Goal: Task Accomplishment & Management: Use online tool/utility

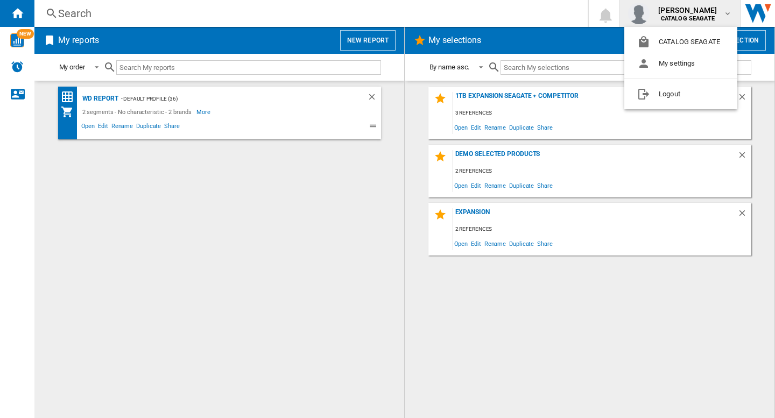
click at [271, 212] on md-backdrop at bounding box center [387, 209] width 775 height 418
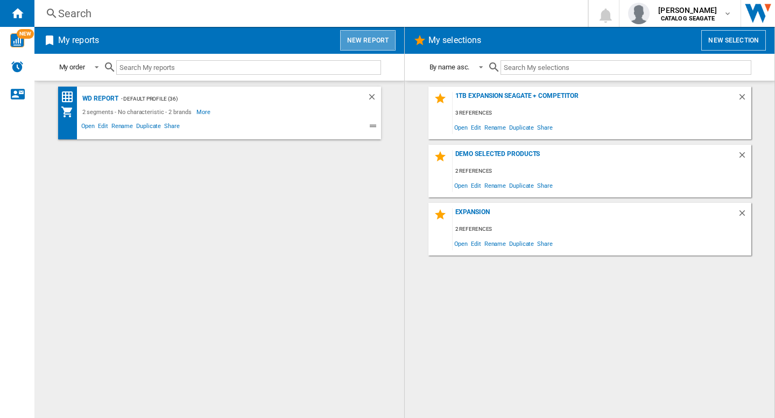
click at [374, 44] on button "New report" at bounding box center [367, 40] width 55 height 20
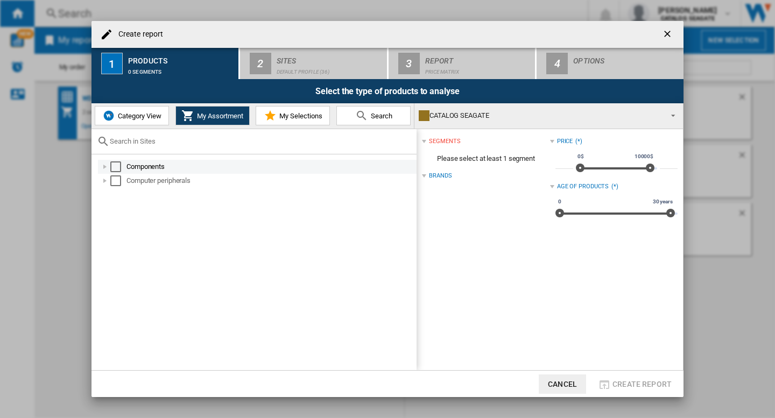
click at [114, 164] on div "Select" at bounding box center [115, 167] width 11 height 11
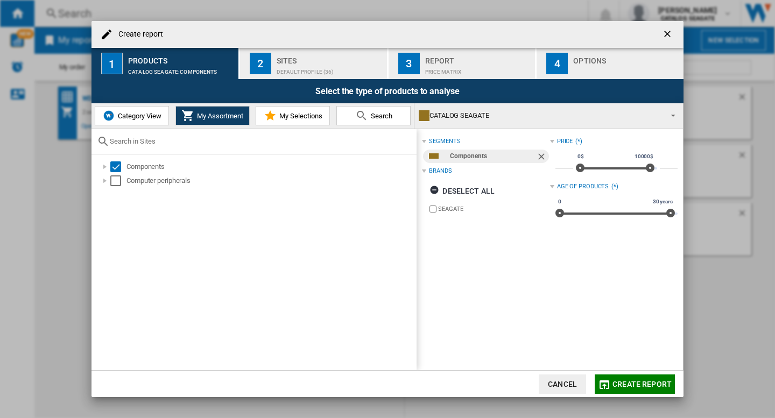
click at [332, 59] on div "Sites" at bounding box center [330, 57] width 106 height 11
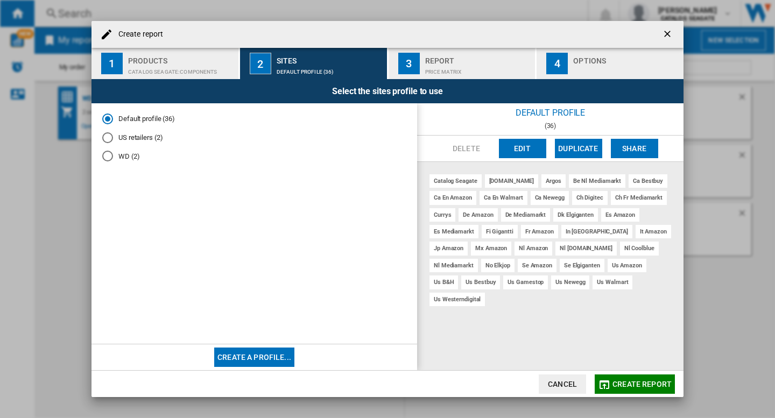
click at [185, 72] on div "CATALOG SEAGATE:Components" at bounding box center [181, 69] width 106 height 11
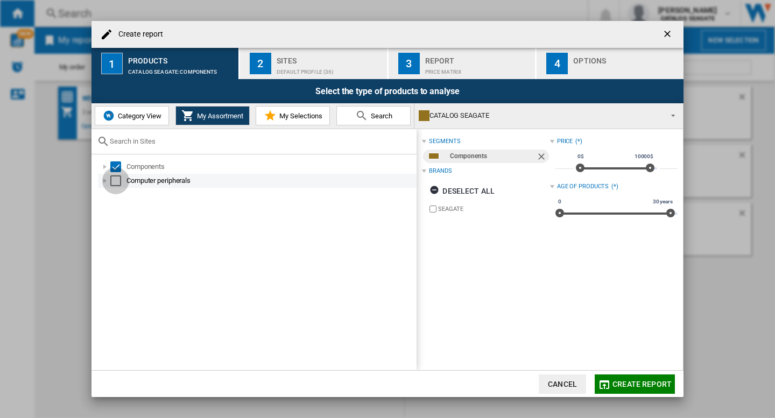
click at [116, 177] on div "Select" at bounding box center [115, 181] width 11 height 11
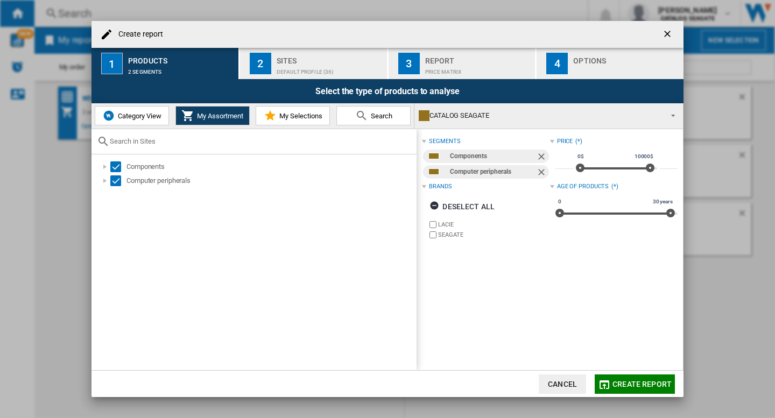
click at [147, 123] on button "Category View" at bounding box center [132, 115] width 74 height 19
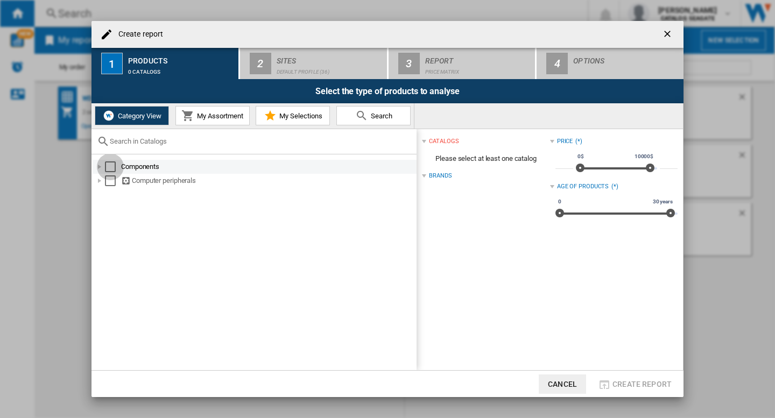
click at [112, 164] on div "Select" at bounding box center [110, 167] width 11 height 11
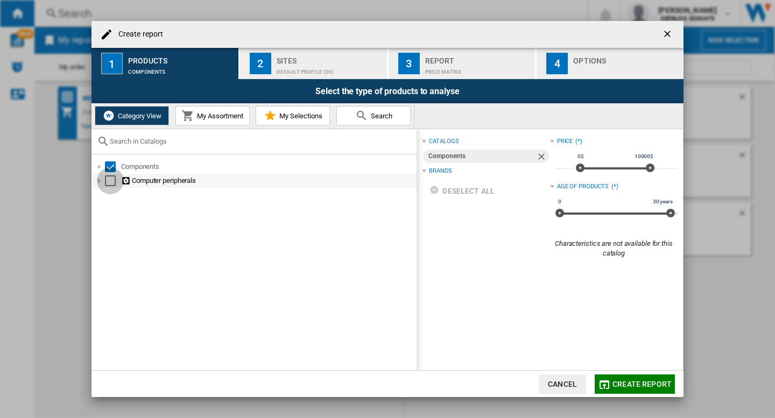
click at [112, 185] on div "Select" at bounding box center [110, 181] width 11 height 11
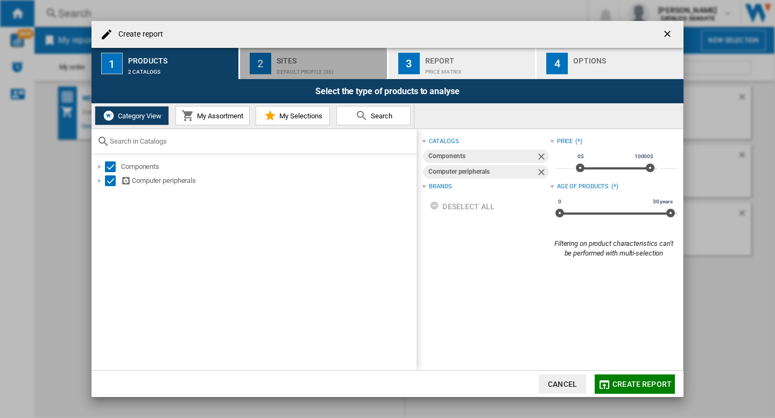
click at [308, 66] on div "Default profile (36)" at bounding box center [330, 69] width 106 height 11
